Goal: Information Seeking & Learning: Learn about a topic

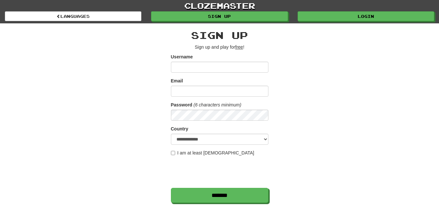
click at [196, 65] on input "Username" at bounding box center [219, 67] width 97 height 11
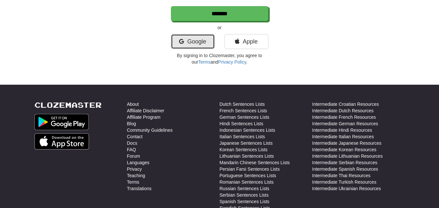
click at [182, 43] on icon at bounding box center [181, 42] width 5 height 6
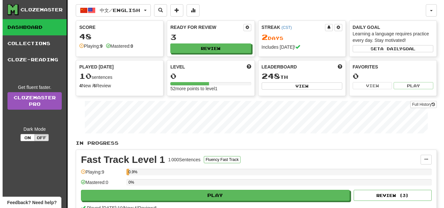
scroll to position [182, 0]
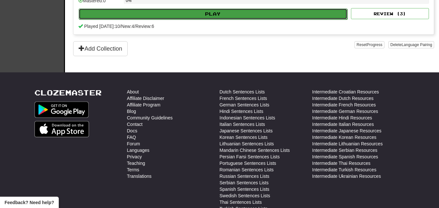
click at [137, 13] on button "Play" at bounding box center [213, 13] width 269 height 11
select select "**"
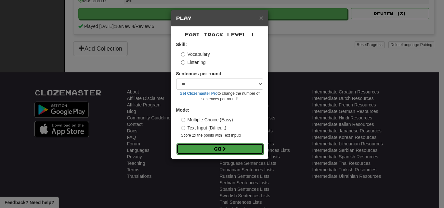
click at [209, 149] on button "Go" at bounding box center [219, 149] width 87 height 11
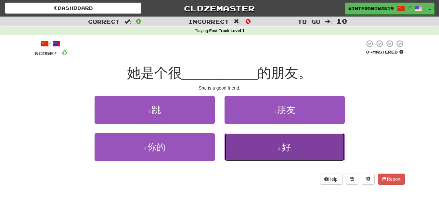
click at [265, 152] on button "4 . 好" at bounding box center [284, 147] width 120 height 28
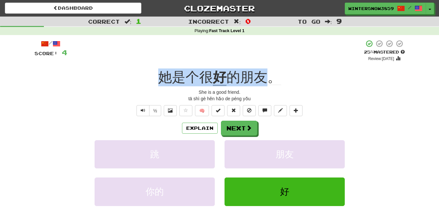
drag, startPoint x: 158, startPoint y: 77, endPoint x: 267, endPoint y: 73, distance: 109.5
click at [267, 73] on div "她是个很 好 的朋友。" at bounding box center [219, 78] width 370 height 18
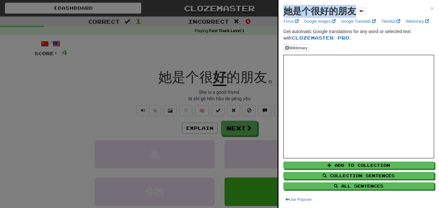
drag, startPoint x: 285, startPoint y: 13, endPoint x: 354, endPoint y: 12, distance: 69.5
click at [354, 12] on strong "她是个很好的朋友" at bounding box center [319, 11] width 73 height 10
copy strong "她是个很好的朋友"
click at [172, 66] on div at bounding box center [219, 104] width 439 height 208
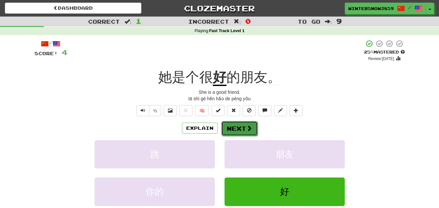
click at [228, 122] on button "Next" at bounding box center [239, 128] width 36 height 15
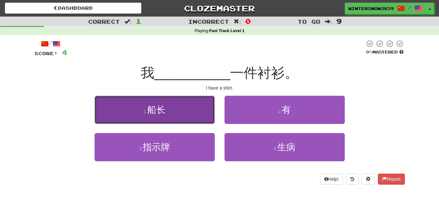
click at [157, 108] on span "船长" at bounding box center [156, 110] width 18 height 10
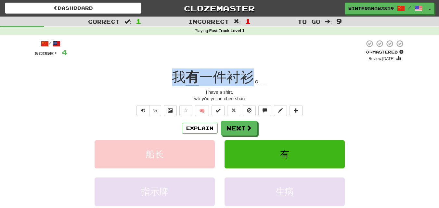
drag, startPoint x: 169, startPoint y: 81, endPoint x: 255, endPoint y: 77, distance: 85.5
click at [255, 77] on div "我 有 一件衬衫。" at bounding box center [219, 78] width 370 height 18
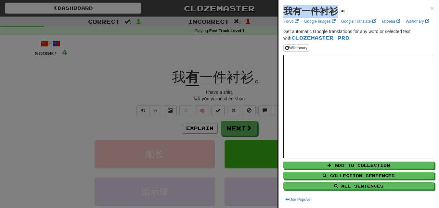
drag, startPoint x: 285, startPoint y: 13, endPoint x: 335, endPoint y: 14, distance: 50.0
click at [335, 14] on strong "我有一件衬衫" at bounding box center [310, 11] width 55 height 10
copy strong "我有一件衬衫"
click at [226, 76] on div at bounding box center [219, 104] width 439 height 208
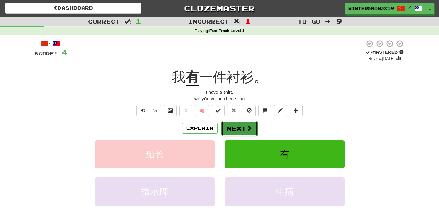
click at [238, 128] on button "Next" at bounding box center [239, 128] width 36 height 15
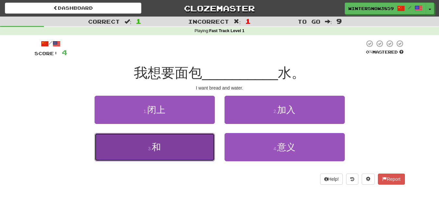
click at [182, 146] on button "3 . 和" at bounding box center [155, 147] width 120 height 28
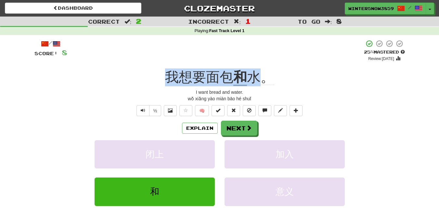
drag, startPoint x: 162, startPoint y: 78, endPoint x: 265, endPoint y: 80, distance: 103.0
click at [265, 80] on div "我想要面包 和 水。" at bounding box center [219, 78] width 370 height 18
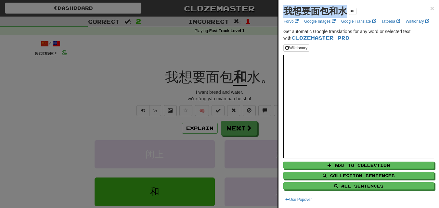
drag, startPoint x: 284, startPoint y: 10, endPoint x: 359, endPoint y: 13, distance: 75.1
click at [359, 13] on div "我想要面包和水 ×" at bounding box center [358, 11] width 151 height 13
copy div "我想要面包和水"
click at [151, 71] on div at bounding box center [219, 104] width 439 height 208
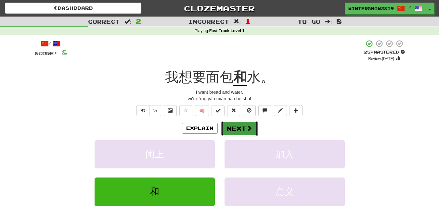
click at [232, 131] on button "Next" at bounding box center [239, 128] width 36 height 15
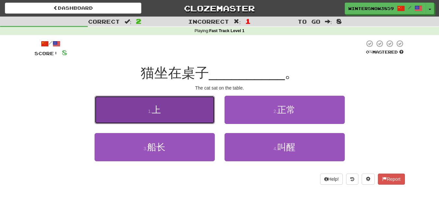
click at [180, 110] on button "1 . 上" at bounding box center [155, 110] width 120 height 28
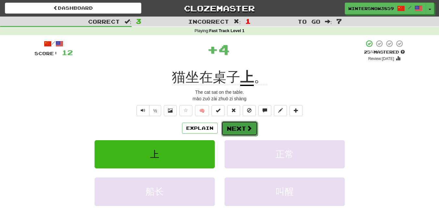
click at [241, 133] on button "Next" at bounding box center [239, 128] width 36 height 15
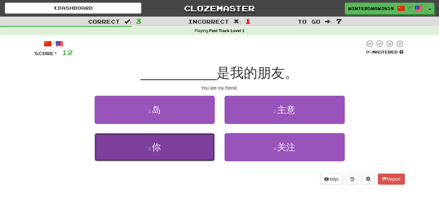
click at [175, 151] on button "3 . 你" at bounding box center [155, 147] width 120 height 28
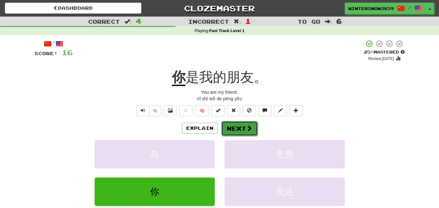
click at [242, 133] on button "Next" at bounding box center [239, 128] width 36 height 15
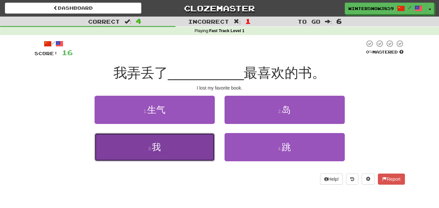
click at [192, 150] on button "3 . 我" at bounding box center [155, 147] width 120 height 28
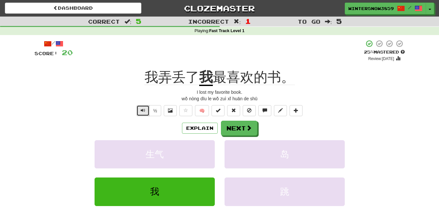
click at [145, 113] on button "Text-to-speech controls" at bounding box center [142, 110] width 13 height 11
click at [136, 108] on button "Text-to-speech controls" at bounding box center [142, 110] width 13 height 11
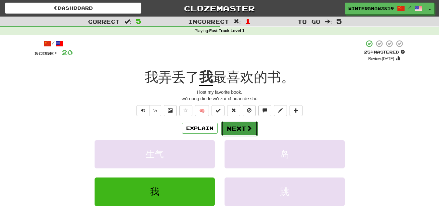
click at [247, 131] on span at bounding box center [249, 128] width 6 height 6
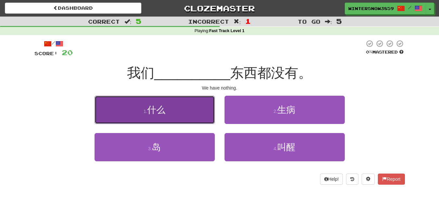
click at [196, 98] on button "1 . 什么" at bounding box center [155, 110] width 120 height 28
